Goal: Find specific page/section: Find specific page/section

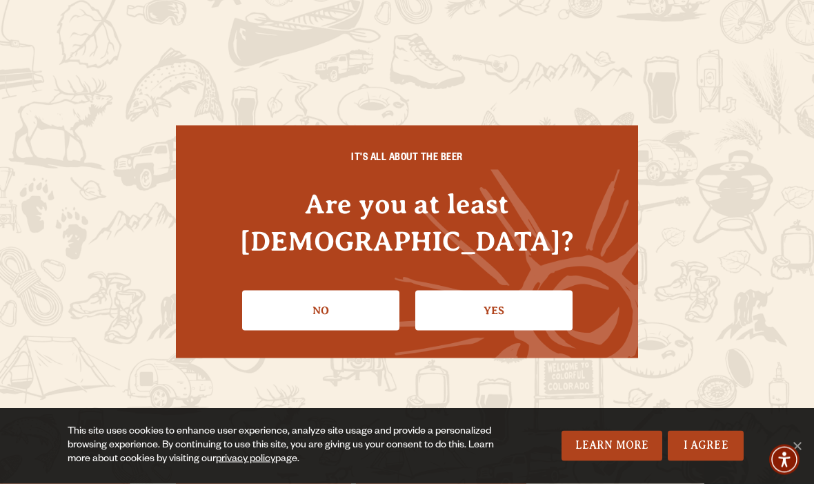
scroll to position [237, 0]
click at [462, 313] on link "Yes" at bounding box center [493, 311] width 157 height 40
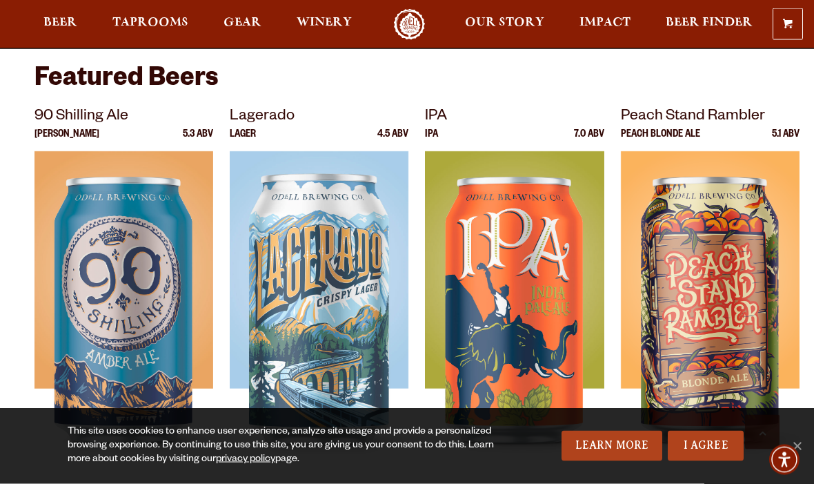
scroll to position [410, 0]
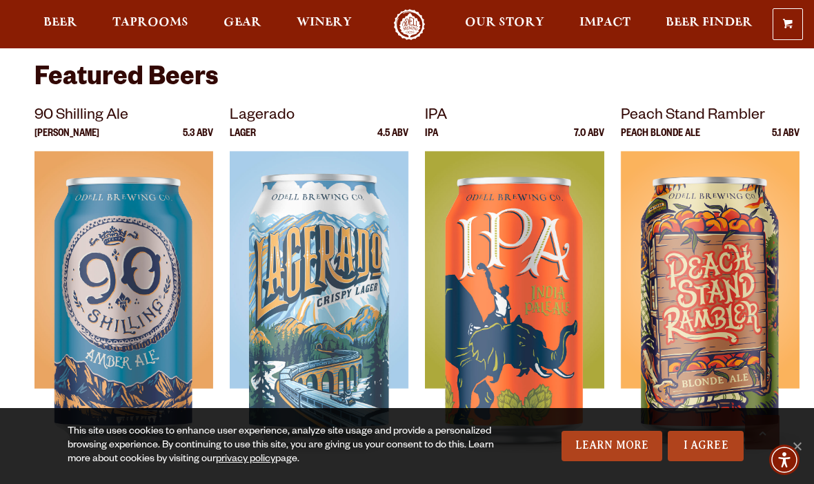
click at [139, 21] on span "Taprooms" at bounding box center [150, 22] width 76 height 11
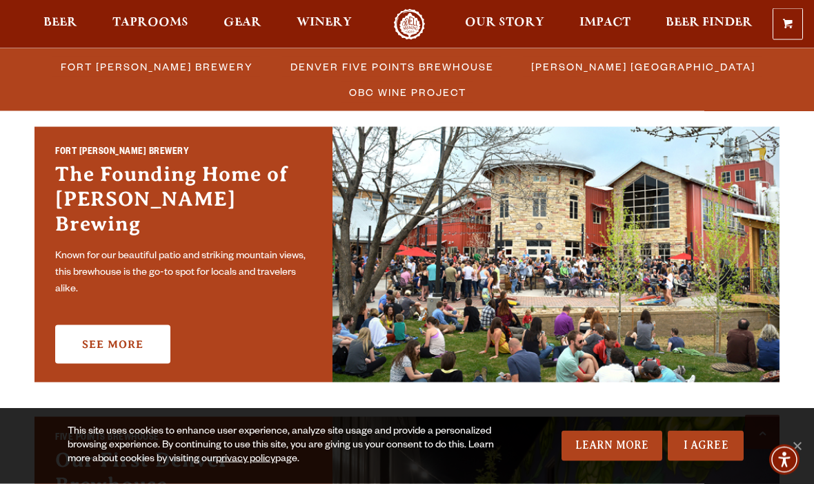
scroll to position [419, 0]
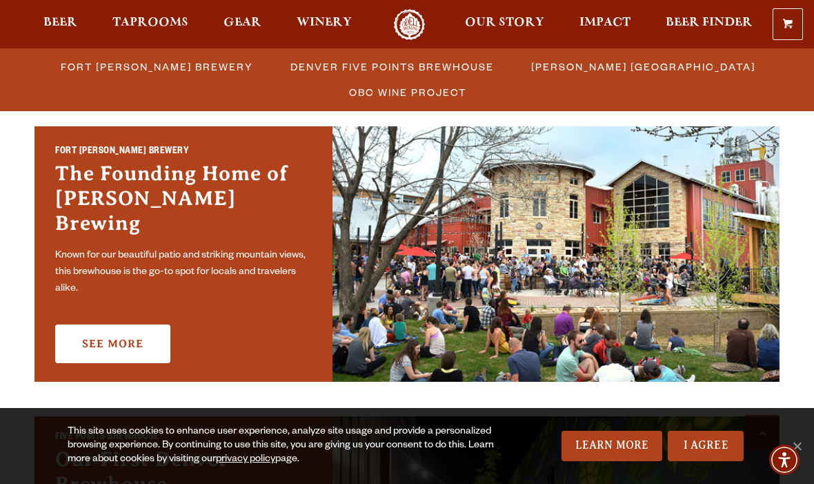
click at [99, 336] on link "See More" at bounding box center [112, 343] width 115 height 39
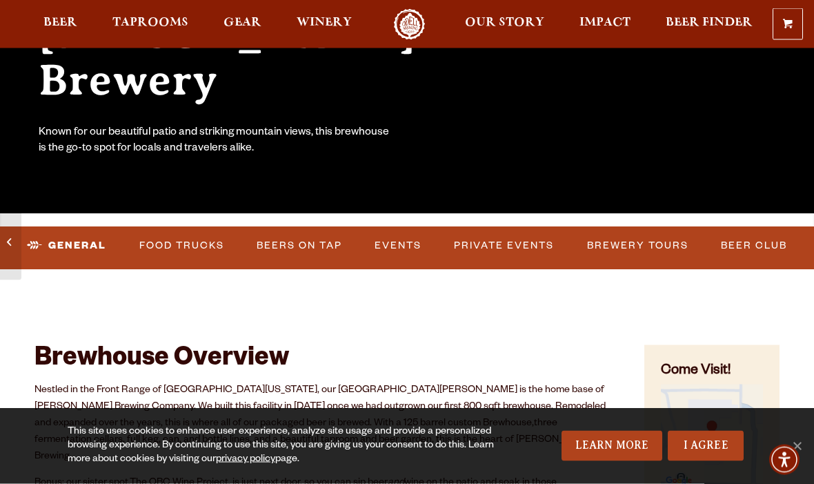
scroll to position [246, 0]
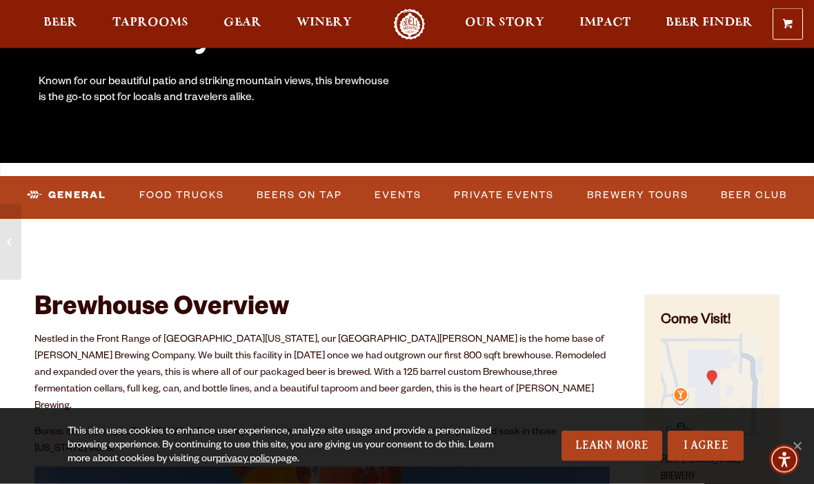
click at [173, 199] on link "Food Trucks" at bounding box center [182, 196] width 96 height 32
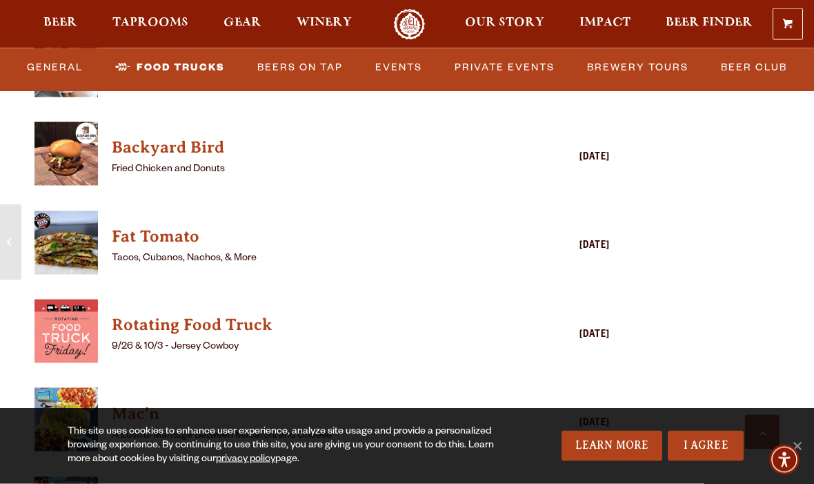
scroll to position [3572, 0]
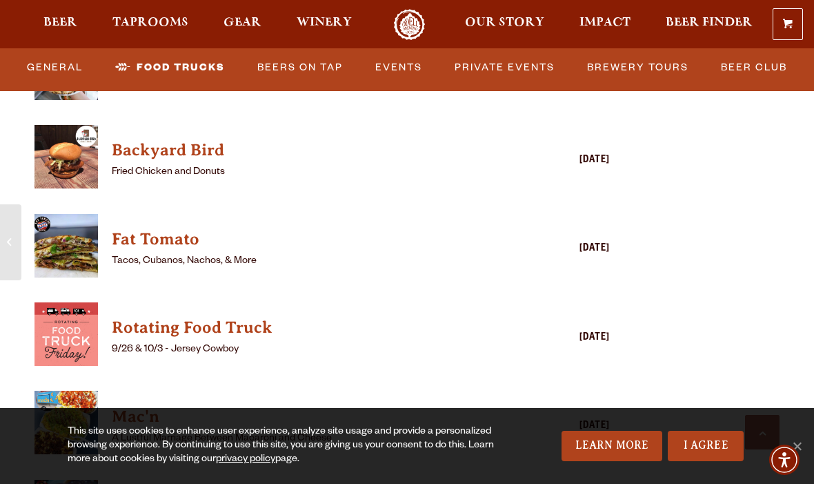
click at [56, 214] on img "View Fat Tomato details (opens in a new window)" at bounding box center [66, 245] width 63 height 63
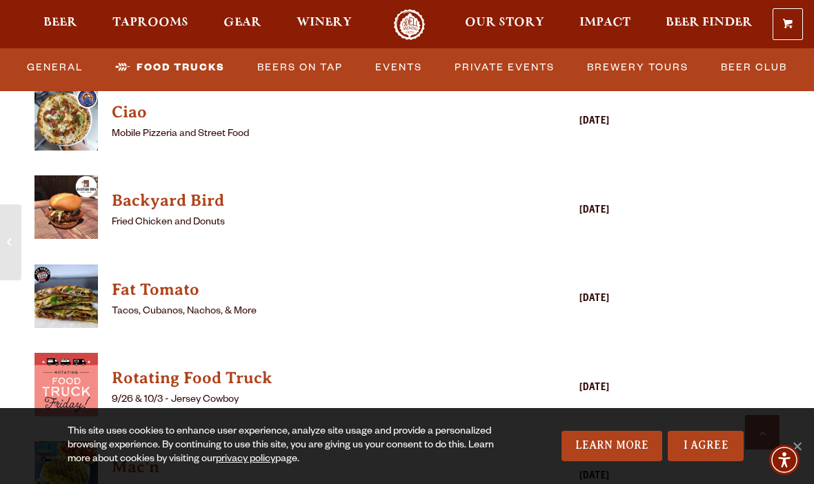
scroll to position [3540, 0]
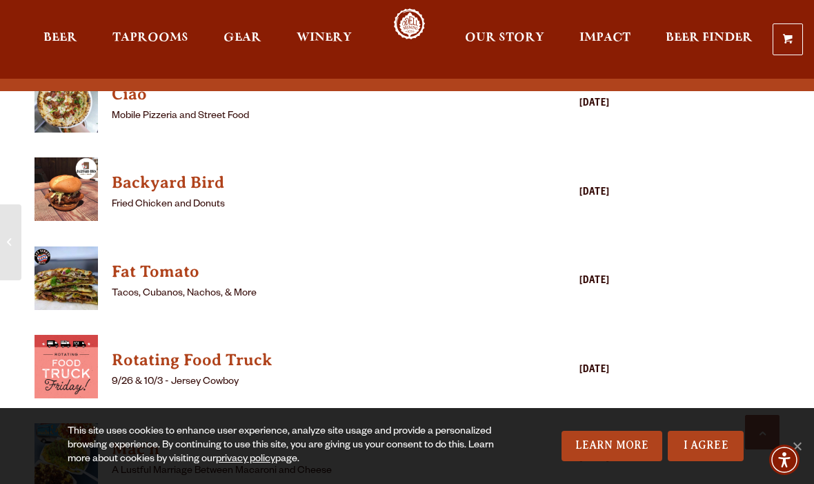
click at [135, 261] on h4 "Fat Tomato" at bounding box center [302, 272] width 381 height 22
